Goal: Check status: Check status

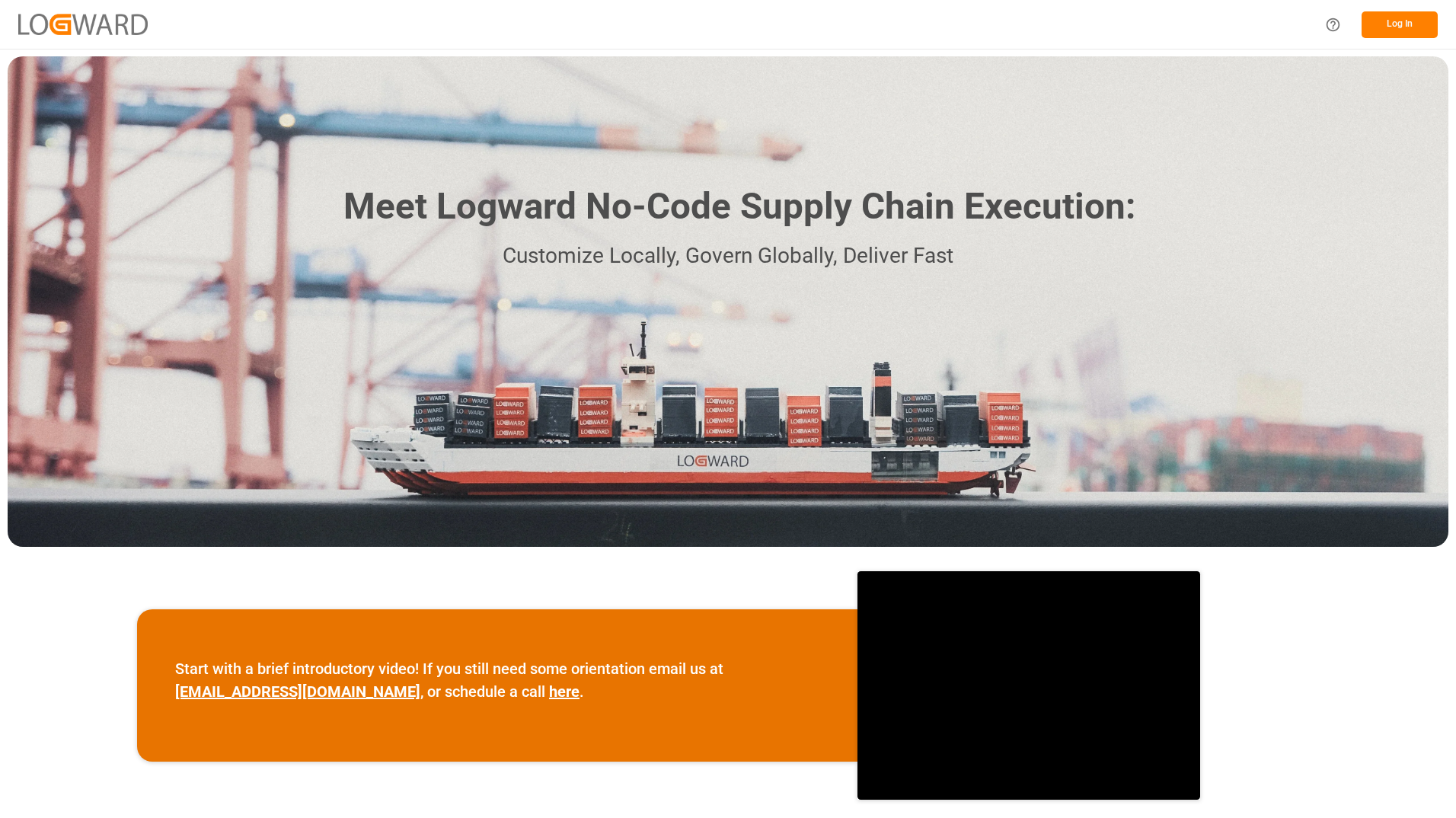
click at [1387, 20] on button "Log In" at bounding box center [1399, 25] width 76 height 27
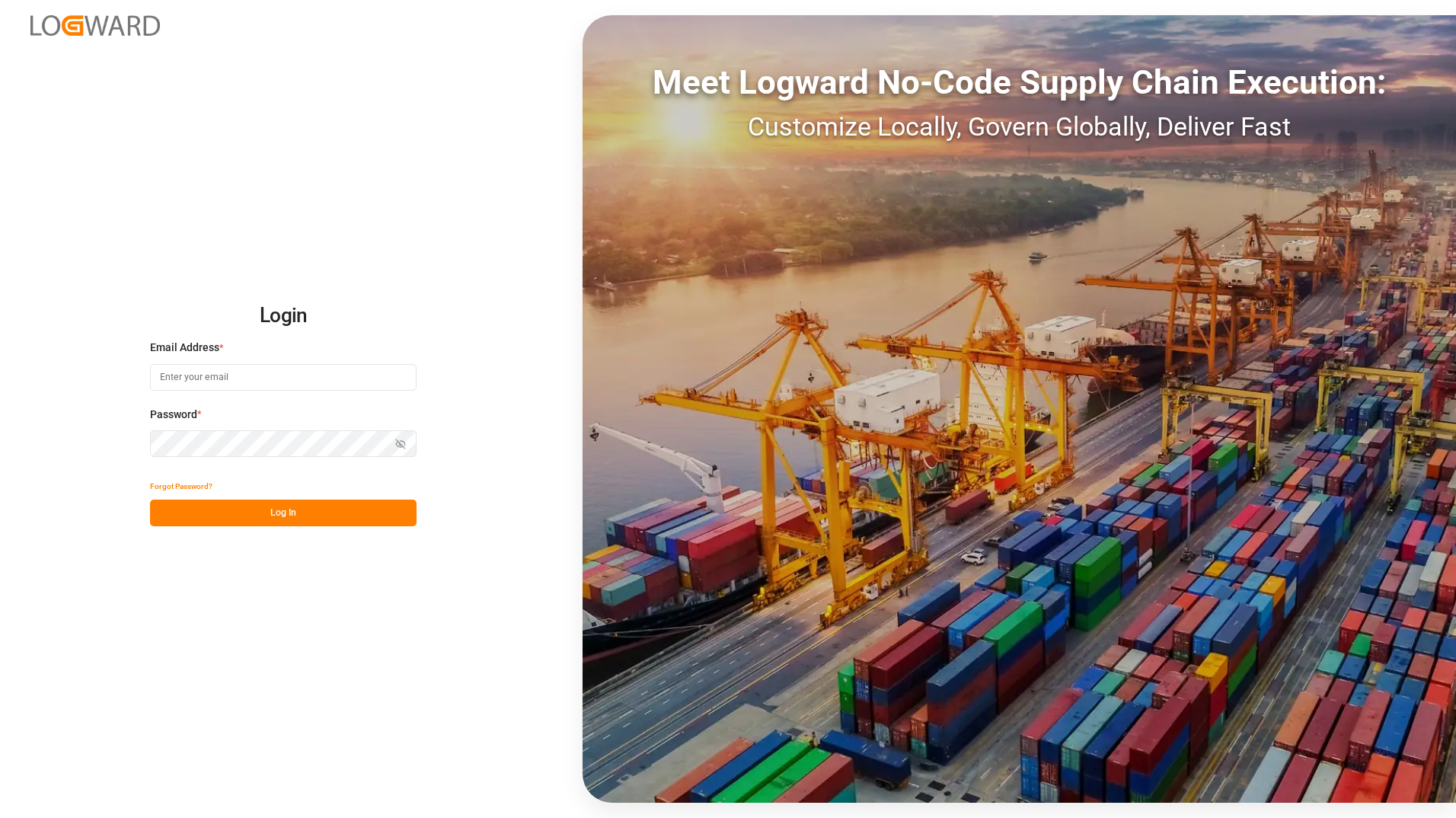
type input "[PERSON_NAME][EMAIL_ADDRESS][DOMAIN_NAME]"
click at [212, 521] on button "Log In" at bounding box center [283, 513] width 267 height 27
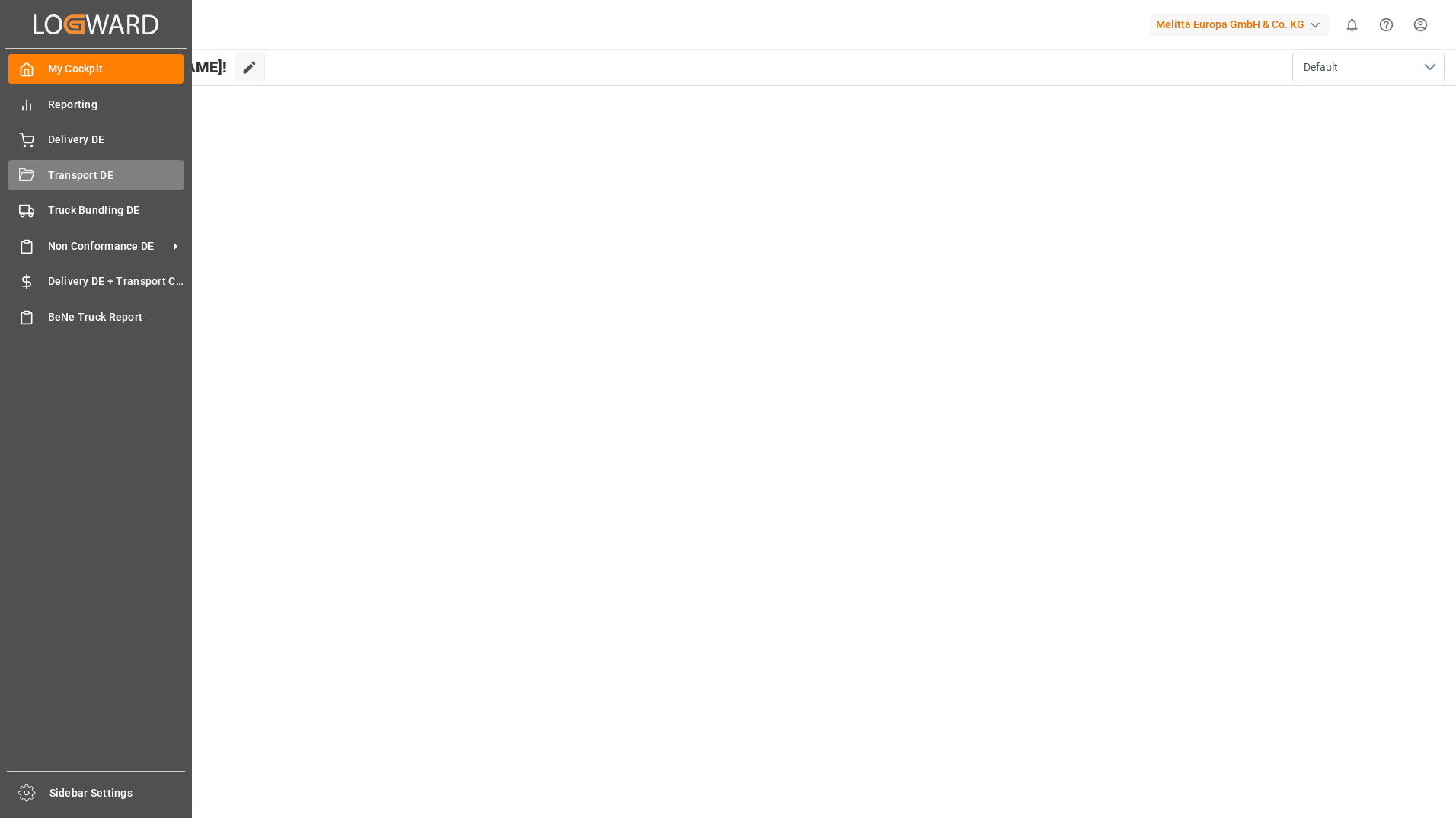
click at [35, 180] on div "Transport DE Transport DE" at bounding box center [96, 175] width 175 height 30
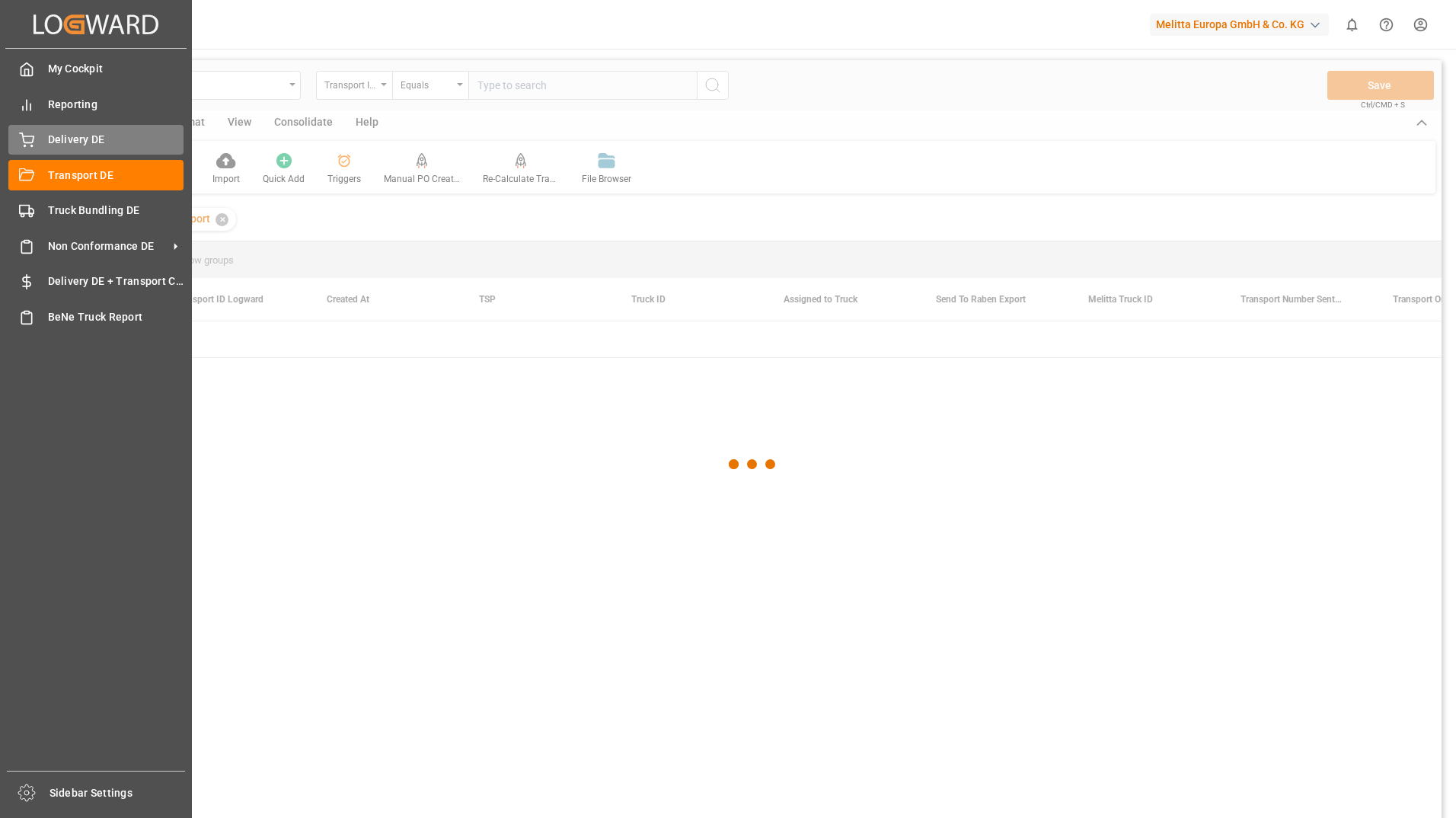
click at [52, 147] on span "Delivery DE" at bounding box center [116, 140] width 136 height 16
